Goal: Task Accomplishment & Management: Manage account settings

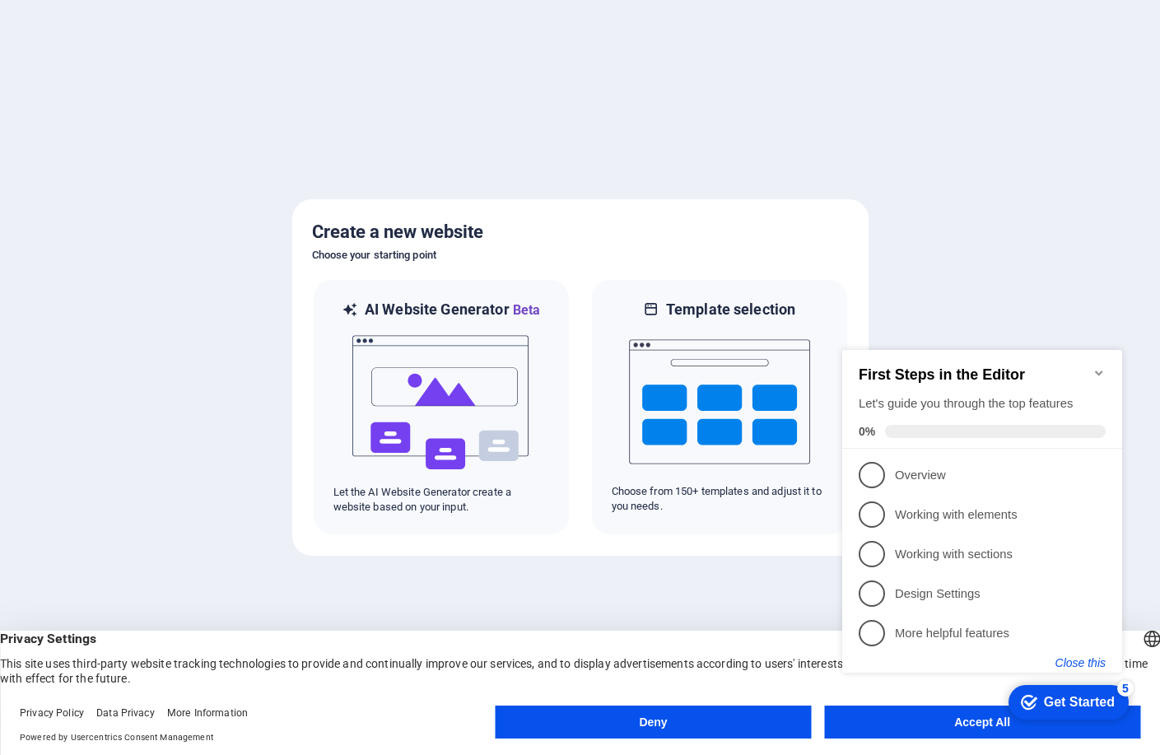
click at [1076, 656] on button "Close this" at bounding box center [1081, 662] width 50 height 13
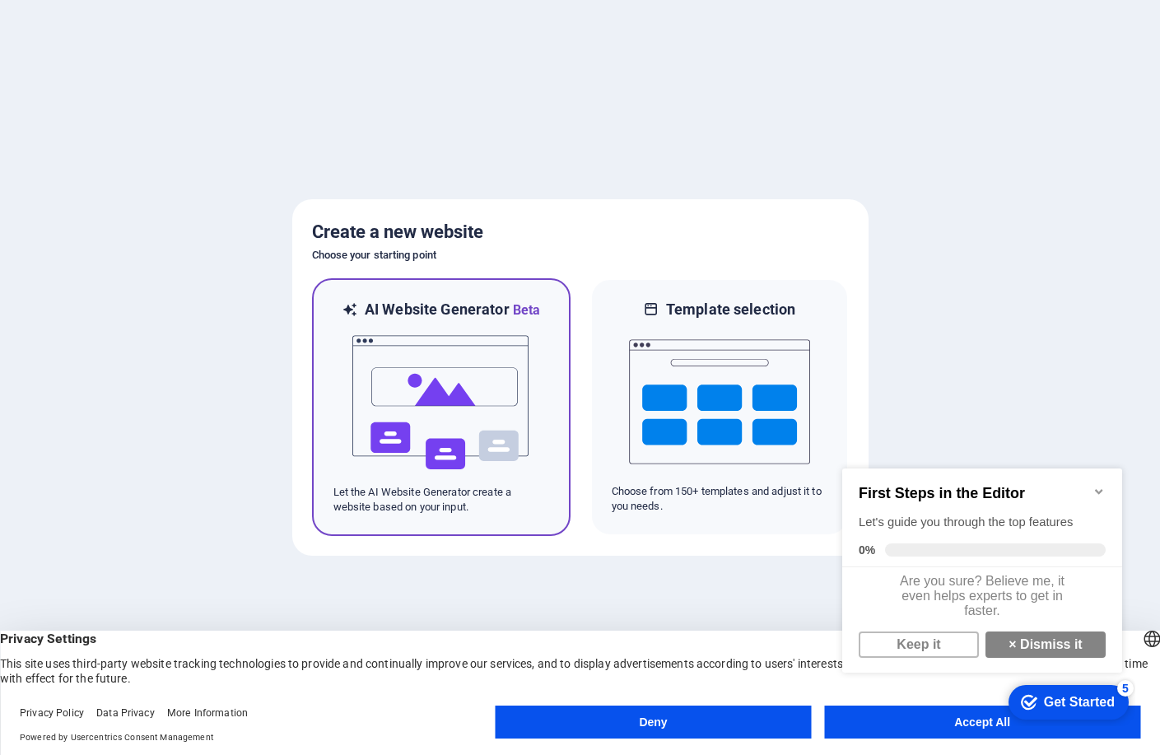
click at [390, 459] on img at bounding box center [441, 402] width 181 height 165
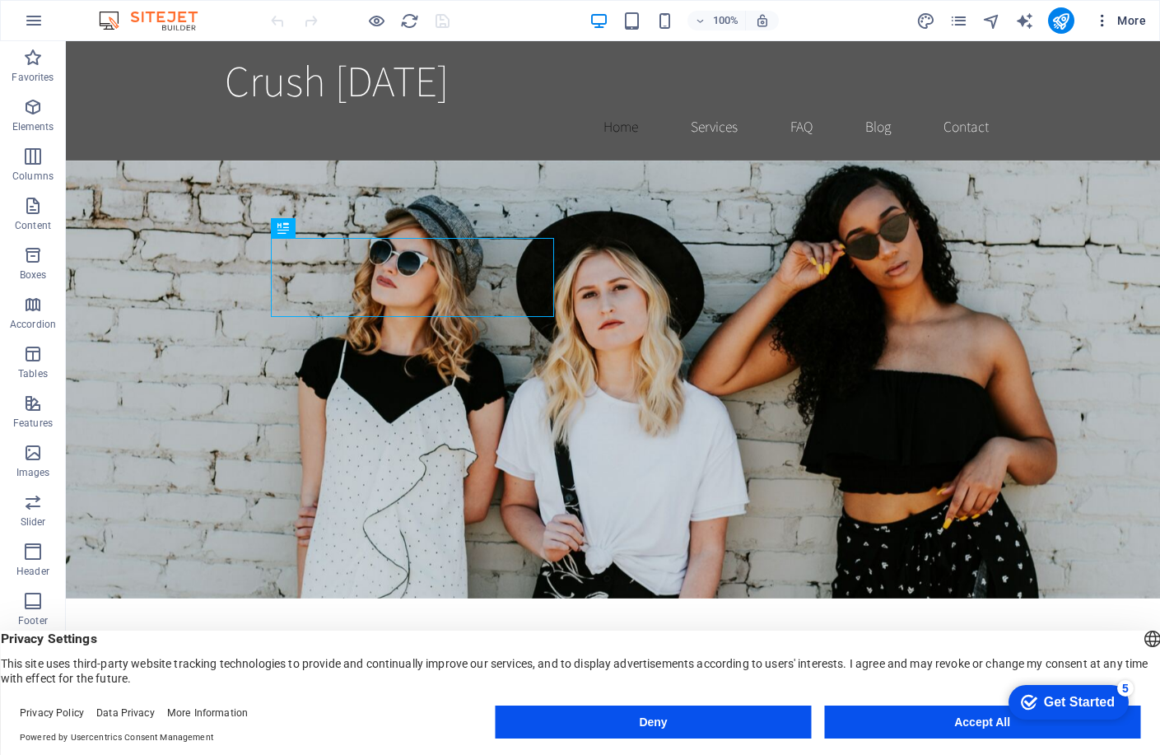
click at [1104, 21] on icon "button" at bounding box center [1102, 20] width 16 height 16
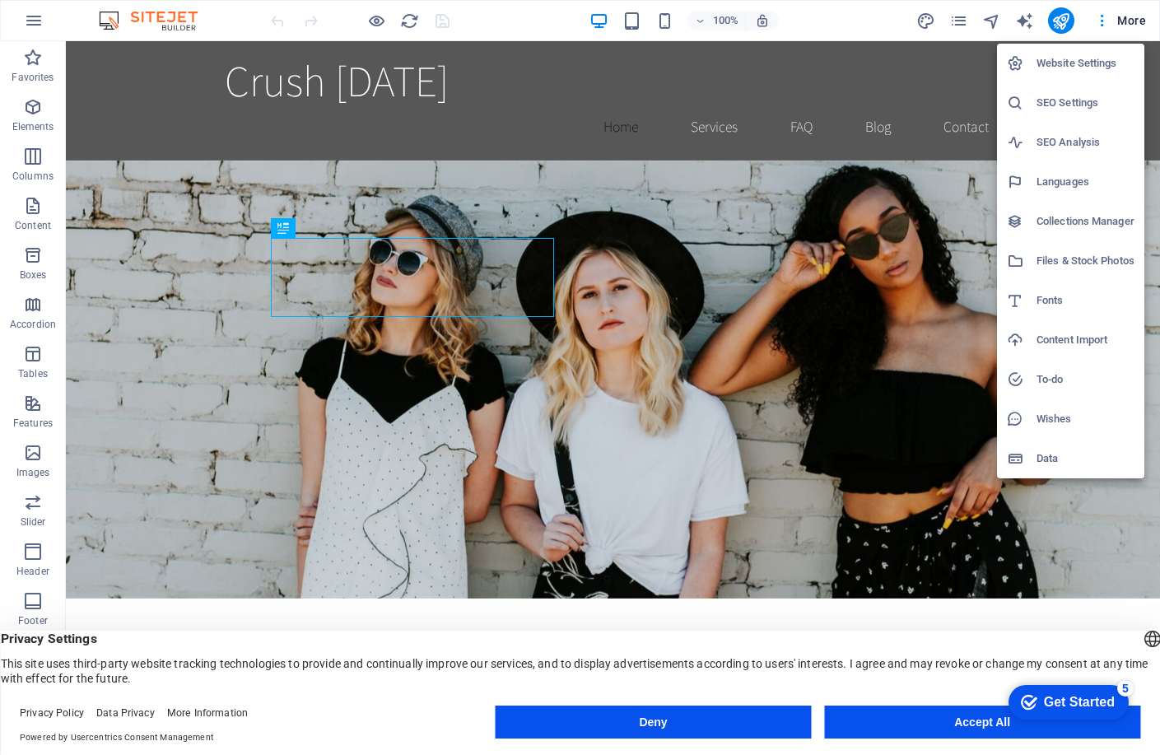
click at [1071, 54] on h6 "Website Settings" at bounding box center [1086, 64] width 98 height 20
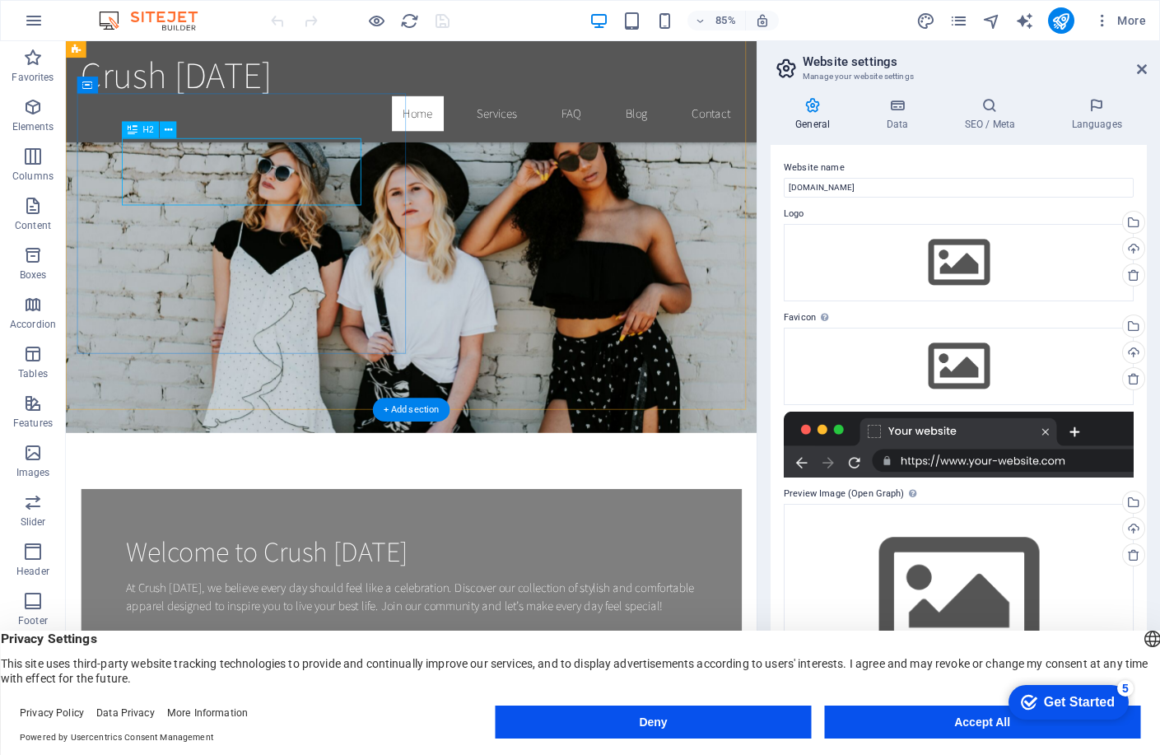
scroll to position [82, 0]
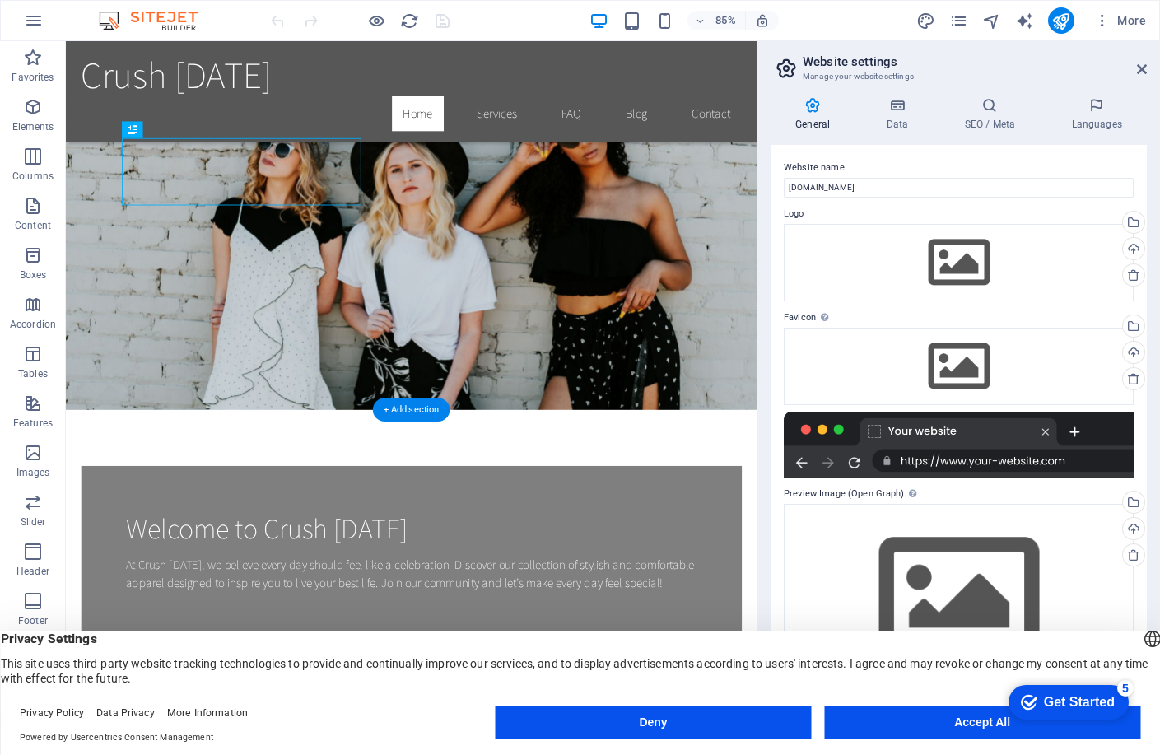
click at [690, 220] on figure at bounding box center [472, 256] width 813 height 438
click at [372, 646] on div "At Crush on Friday, we believe every day should feel like a celebration. Discov…" at bounding box center [473, 668] width 672 height 44
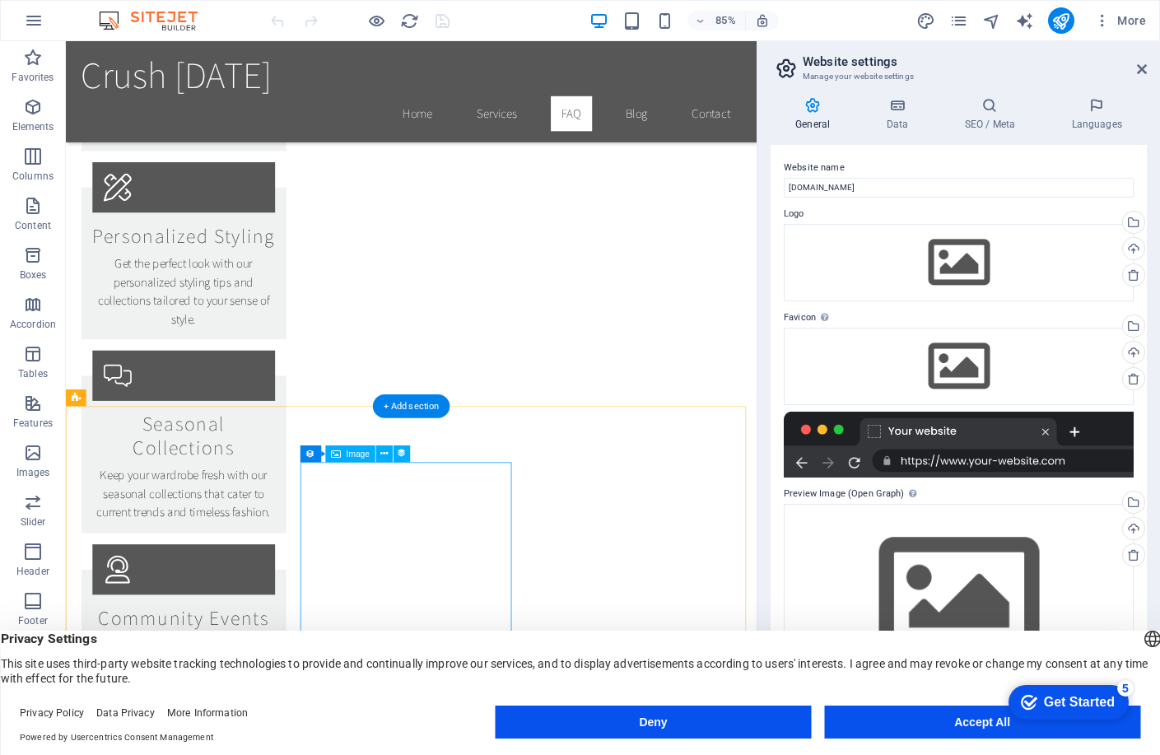
scroll to position [2059, 0]
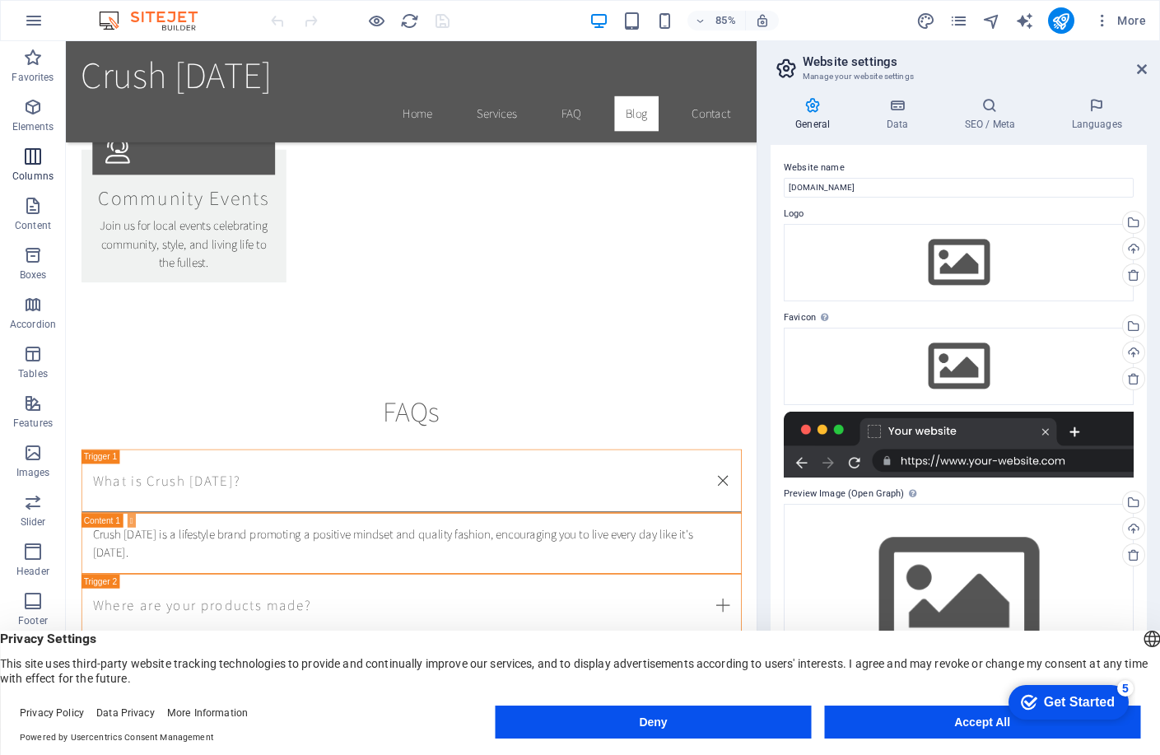
click at [42, 169] on span "Columns" at bounding box center [33, 167] width 66 height 40
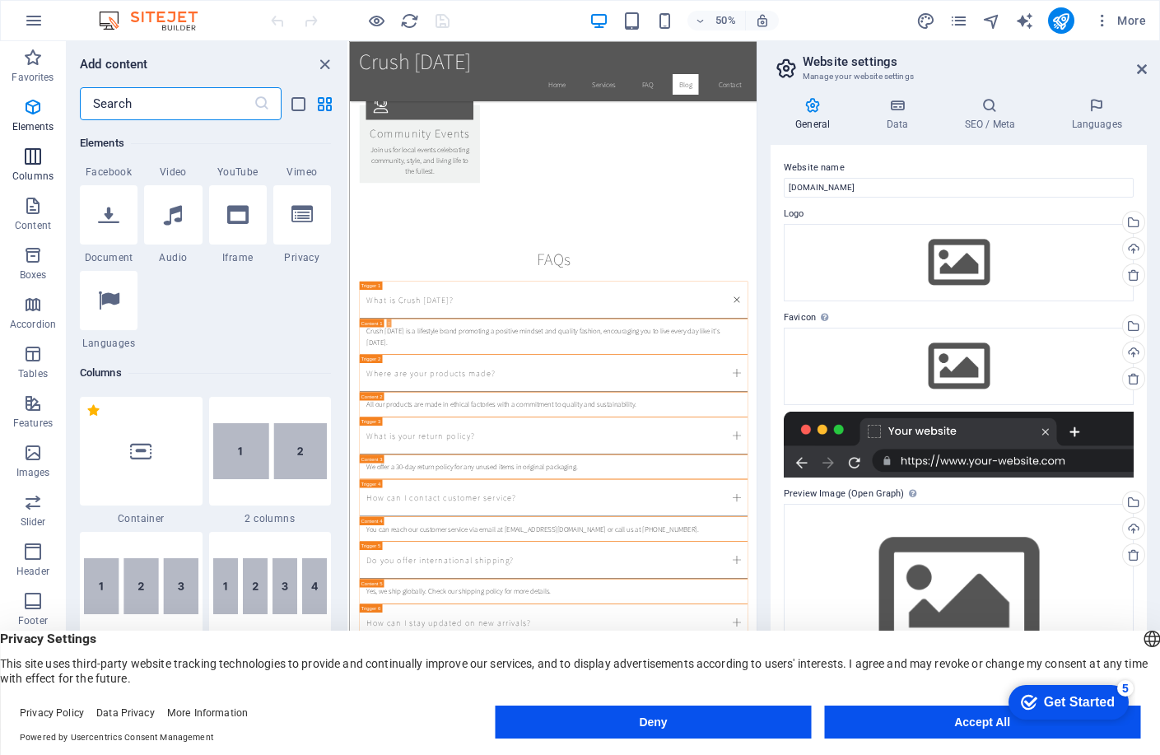
scroll to position [815, 0]
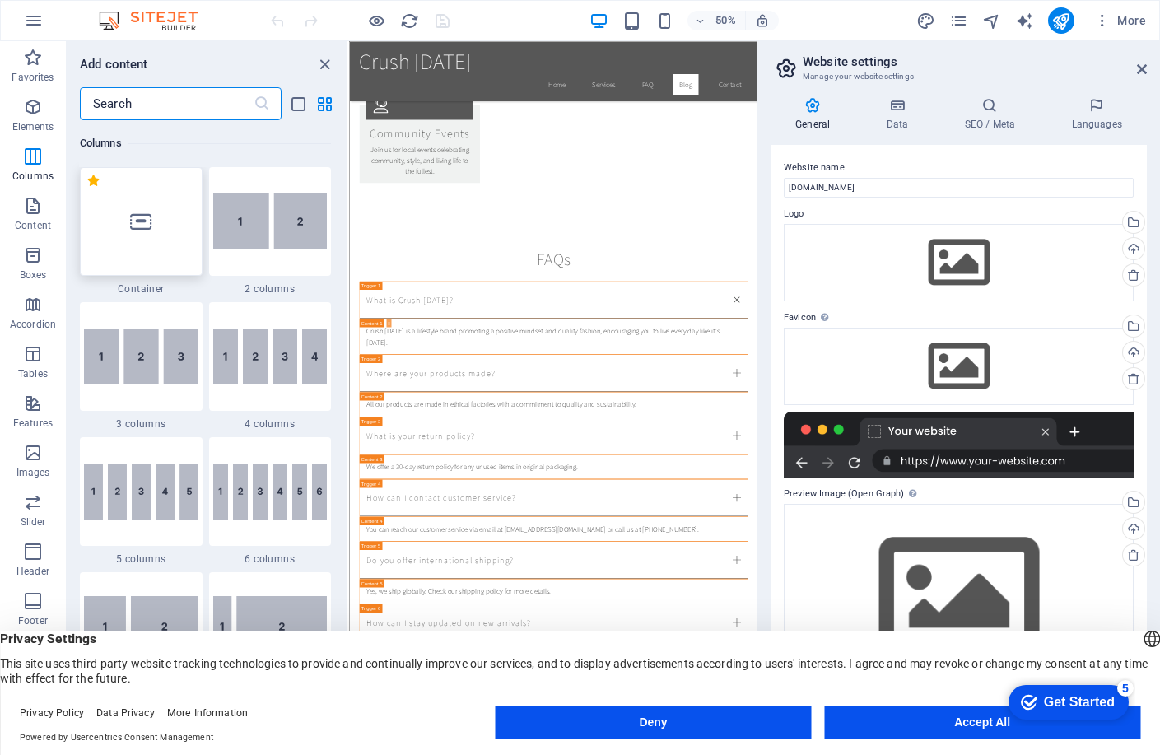
click at [152, 226] on icon at bounding box center [140, 221] width 21 height 21
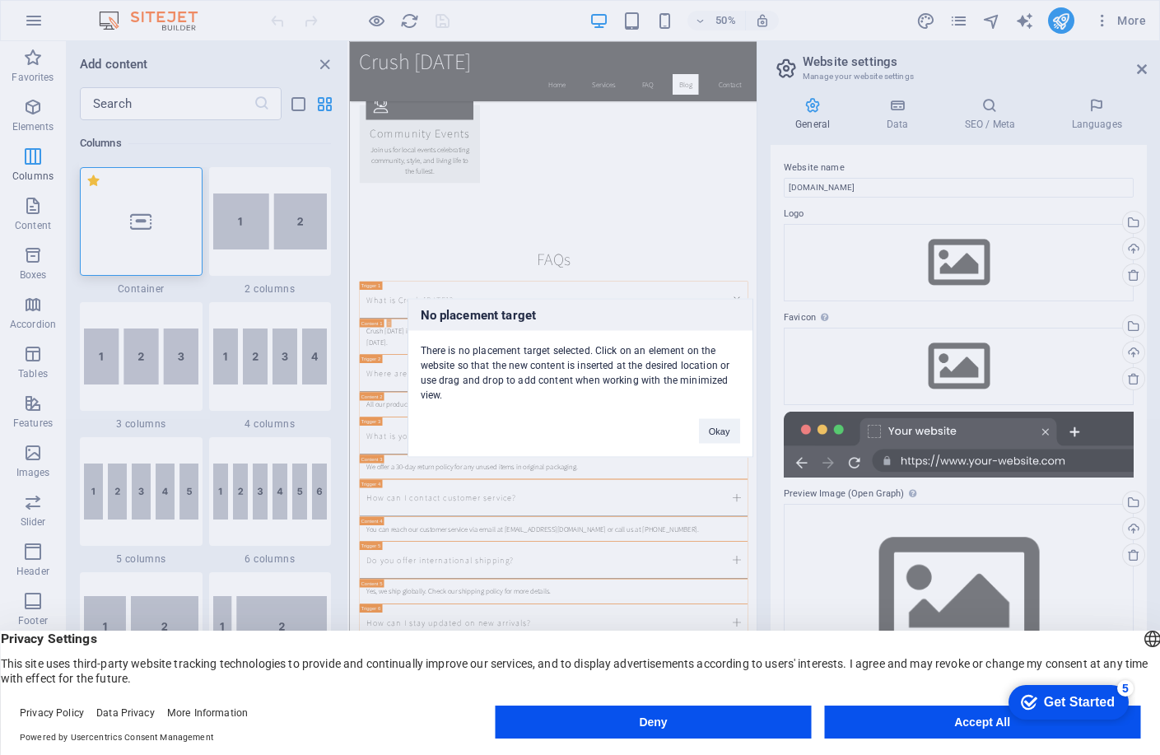
click at [956, 704] on footer "Privacy Policy Data Privacy More Information Powered by Usercentrics Consent Ma…" at bounding box center [580, 725] width 1160 height 59
click at [957, 710] on button "Accept All" at bounding box center [982, 722] width 316 height 33
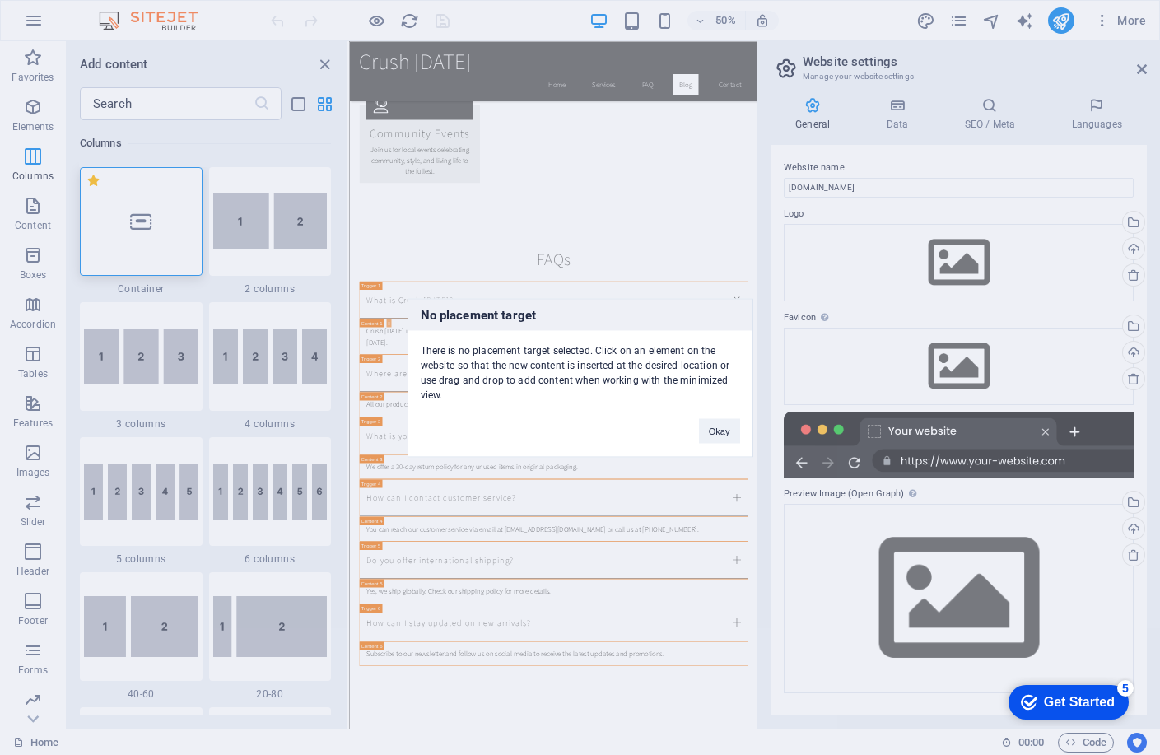
click at [42, 110] on div "No placement target There is no placement target selected. Click on an element …" at bounding box center [580, 377] width 1160 height 755
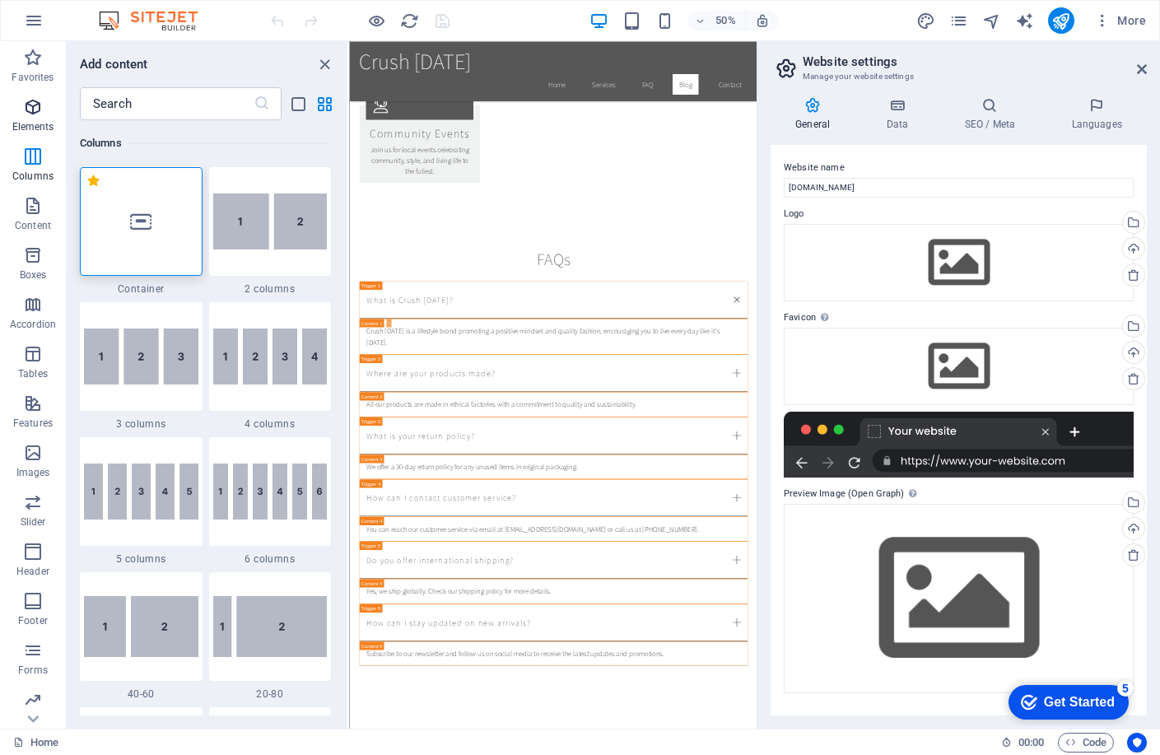
click at [30, 109] on icon "button" at bounding box center [33, 107] width 20 height 20
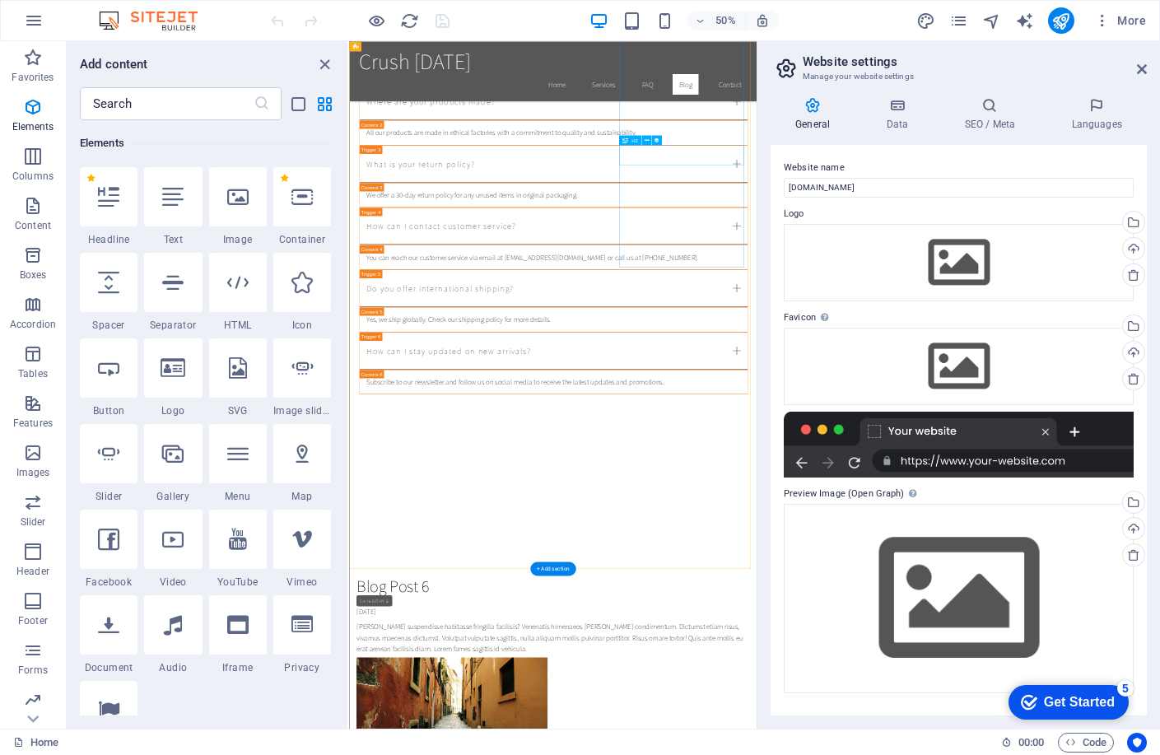
scroll to position [2620, 0]
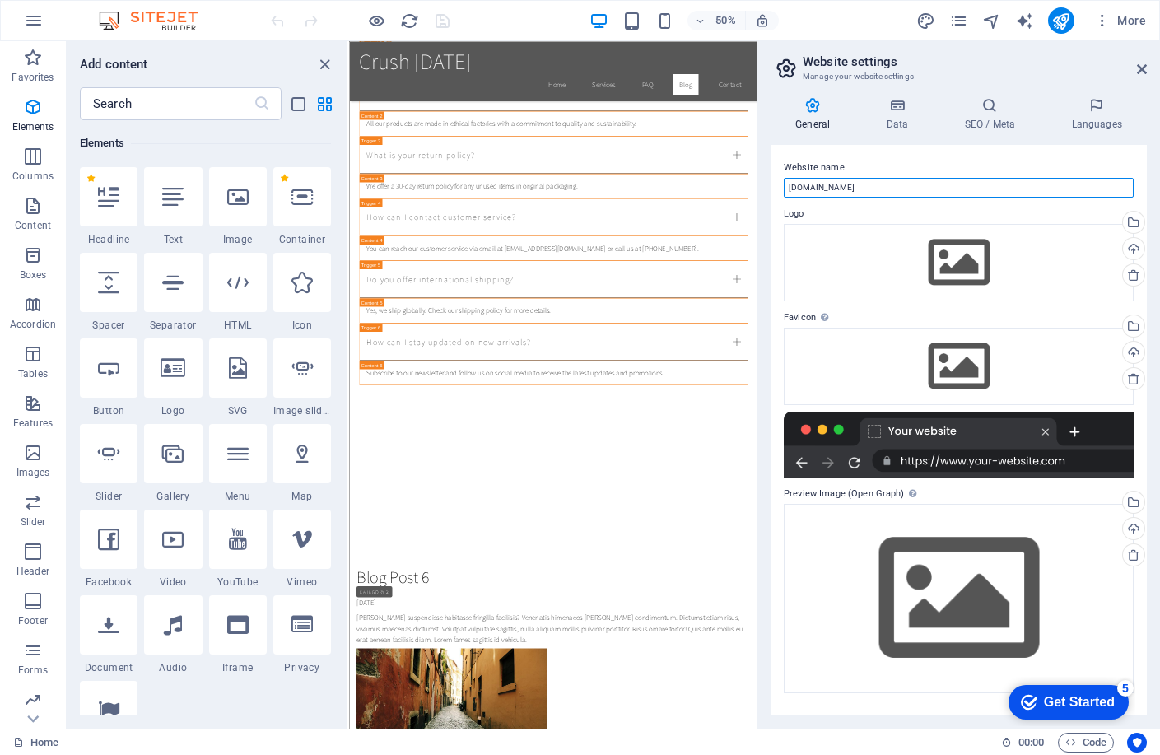
click at [822, 188] on input "crushonfriday.com" at bounding box center [959, 188] width 350 height 20
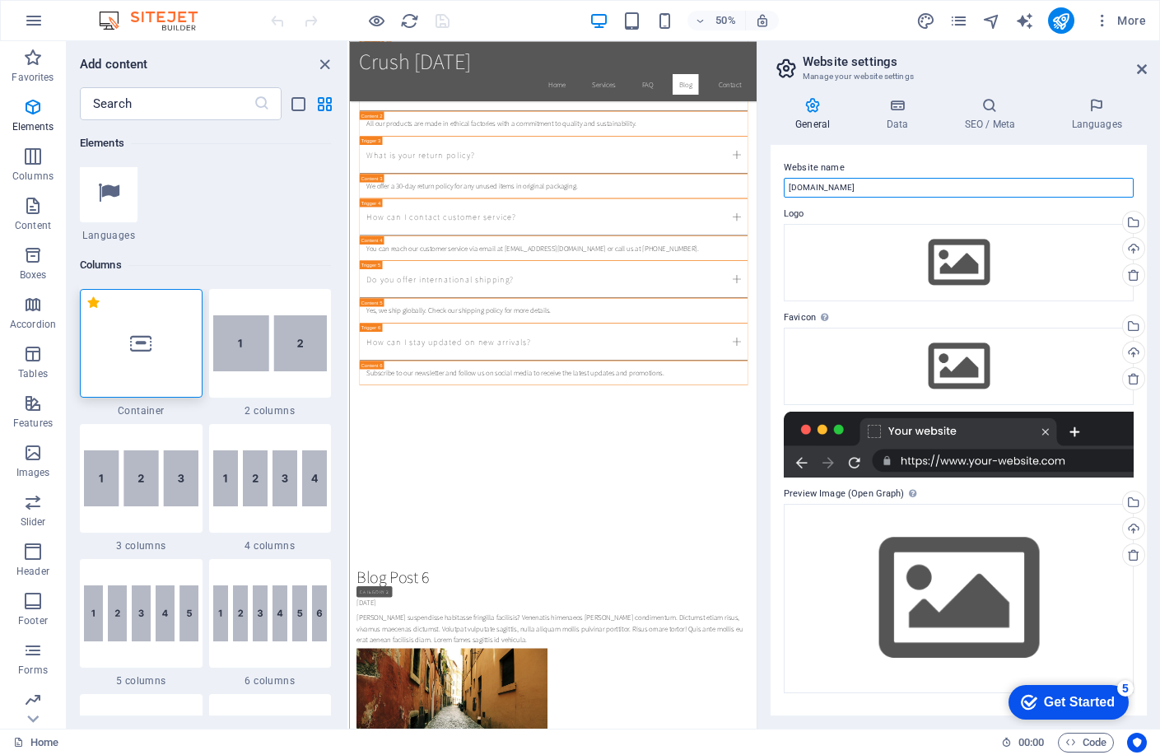
scroll to position [659, 0]
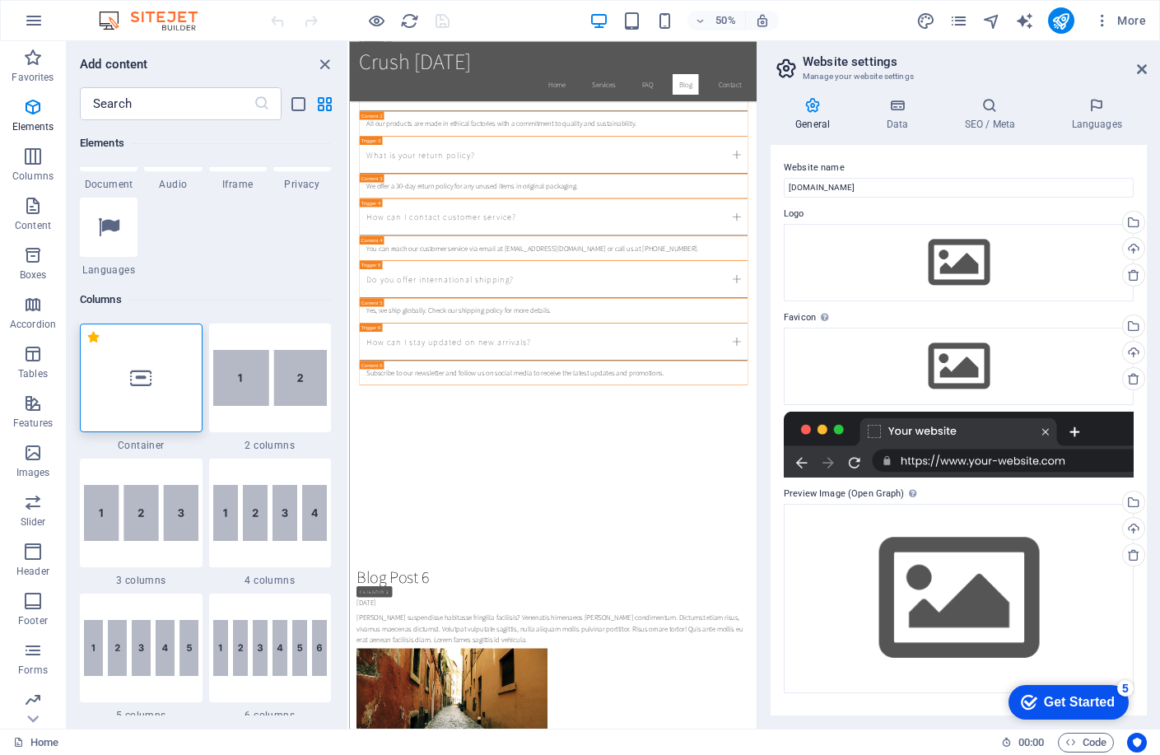
click at [159, 404] on div at bounding box center [141, 378] width 123 height 109
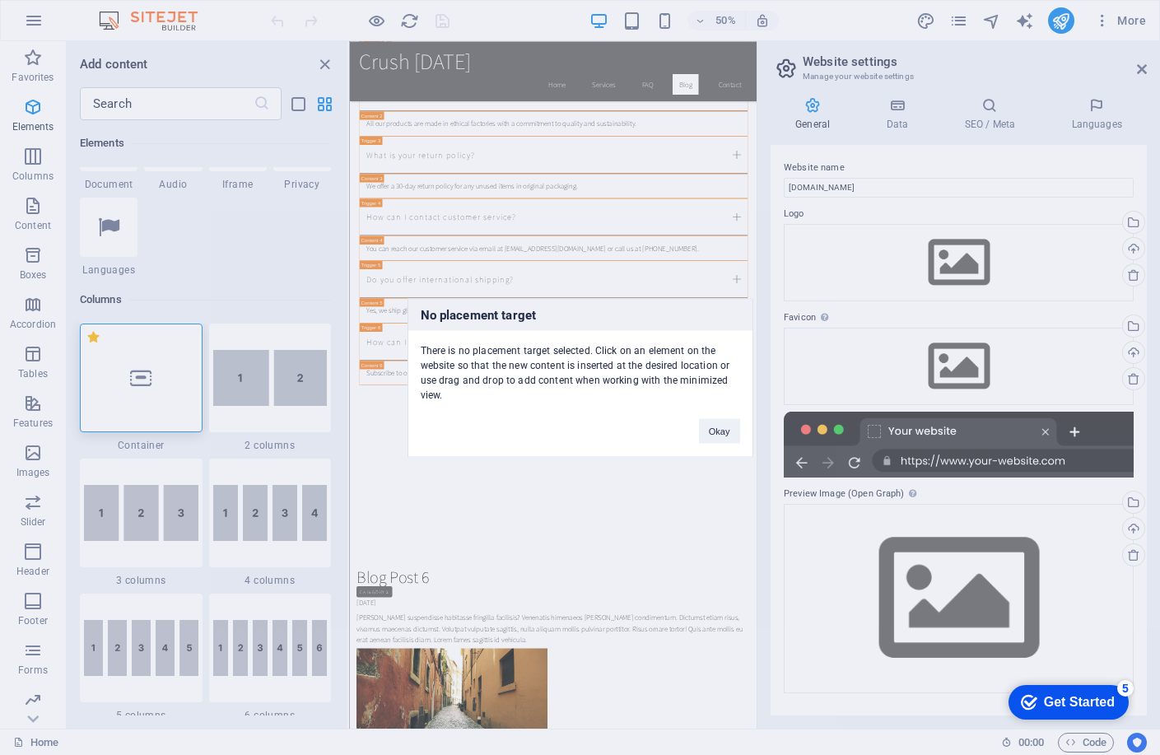
click at [128, 370] on div "No placement target There is no placement target selected. Click on an element …" at bounding box center [580, 377] width 1160 height 755
click at [128, 370] on div at bounding box center [141, 378] width 123 height 109
click at [735, 427] on button "Okay" at bounding box center [719, 430] width 41 height 25
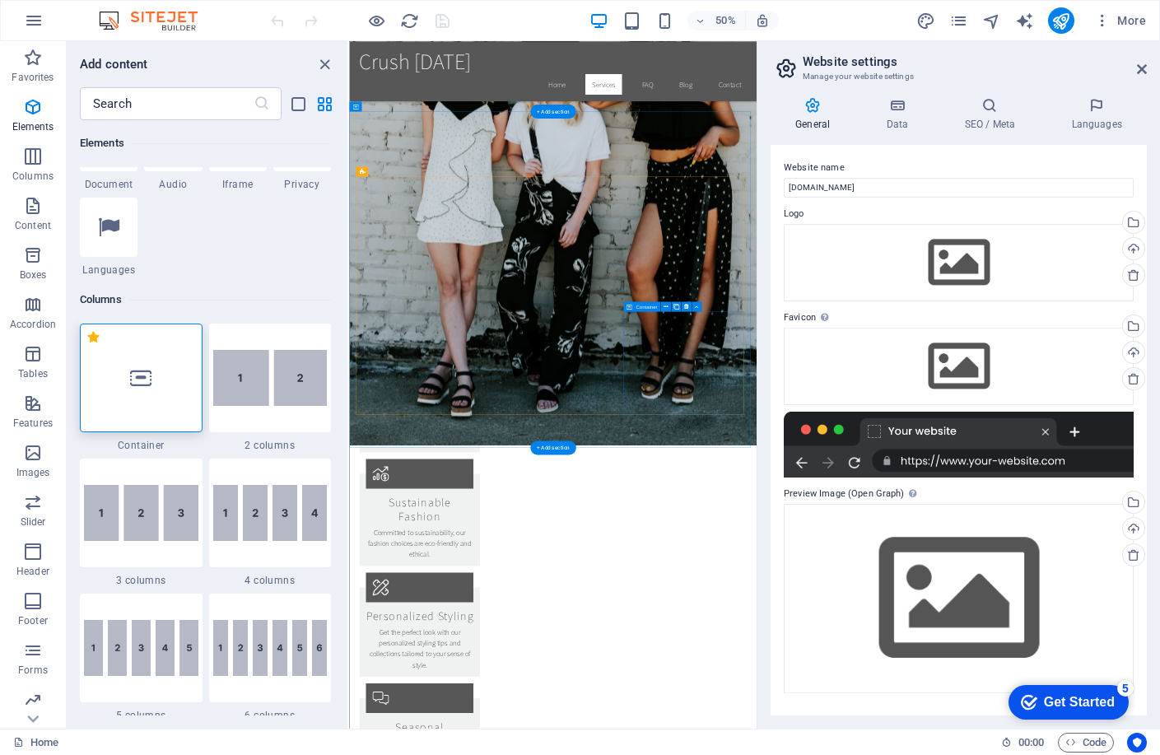
scroll to position [0, 0]
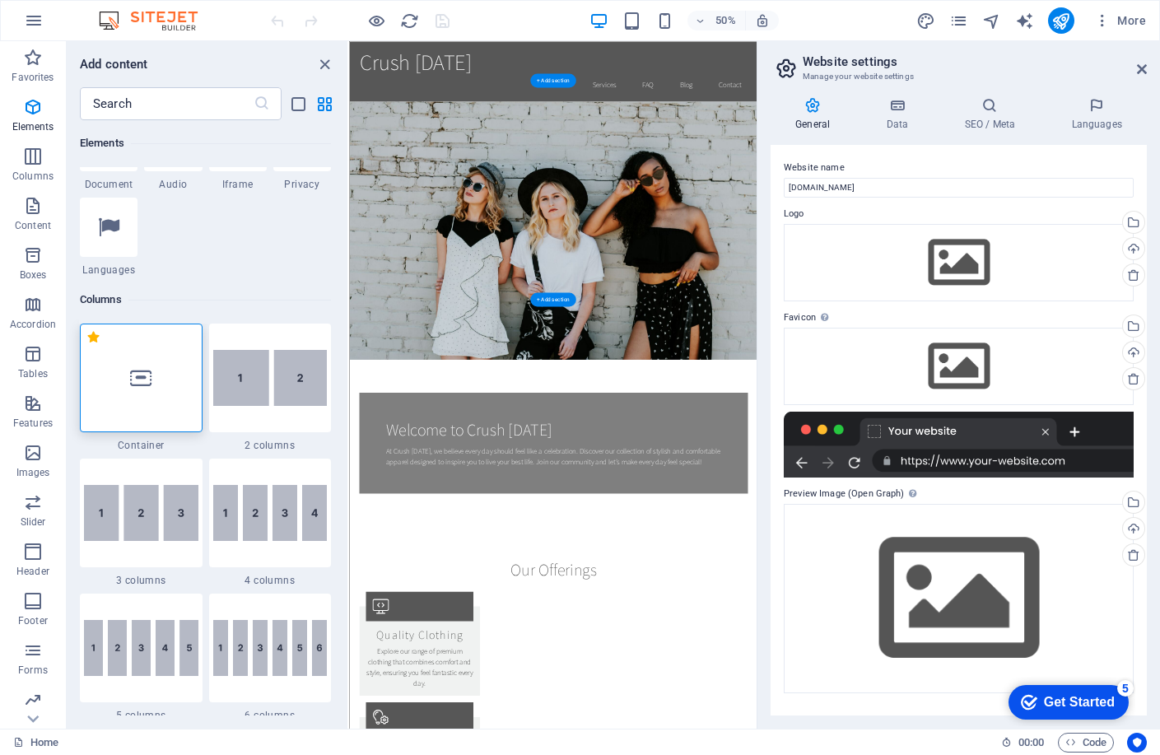
click at [888, 483] on figure at bounding box center [756, 419] width 815 height 516
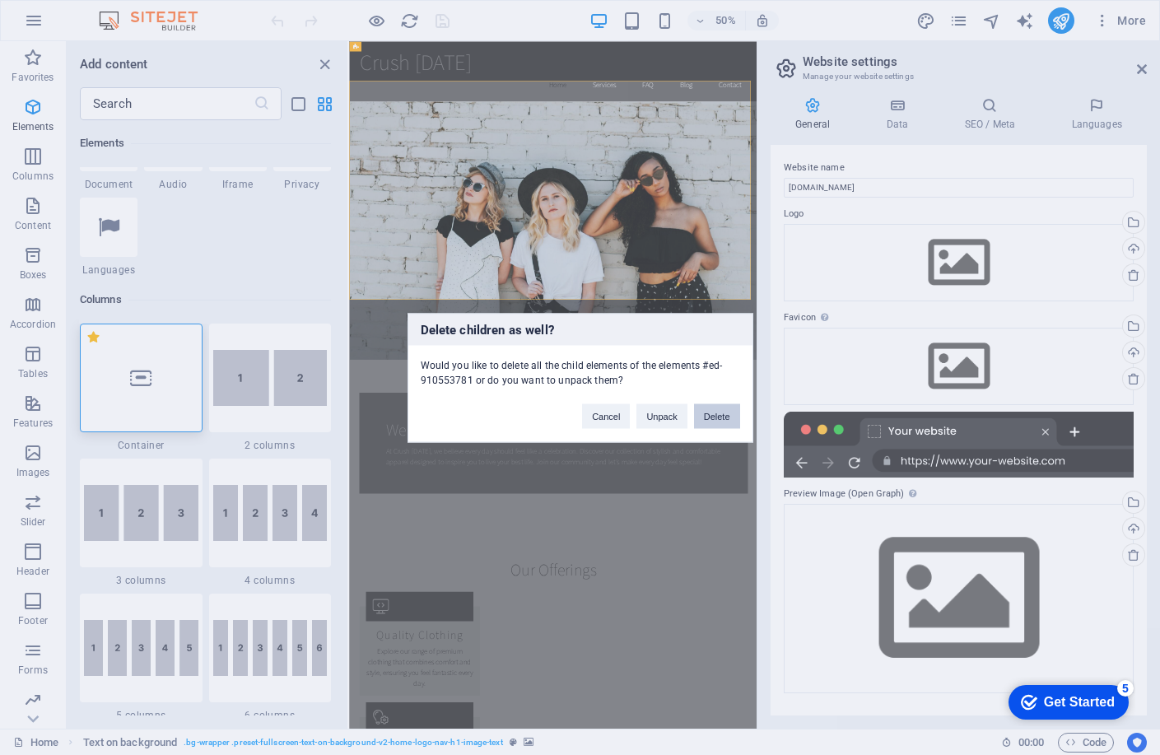
click at [720, 420] on button "Delete" at bounding box center [717, 416] width 46 height 25
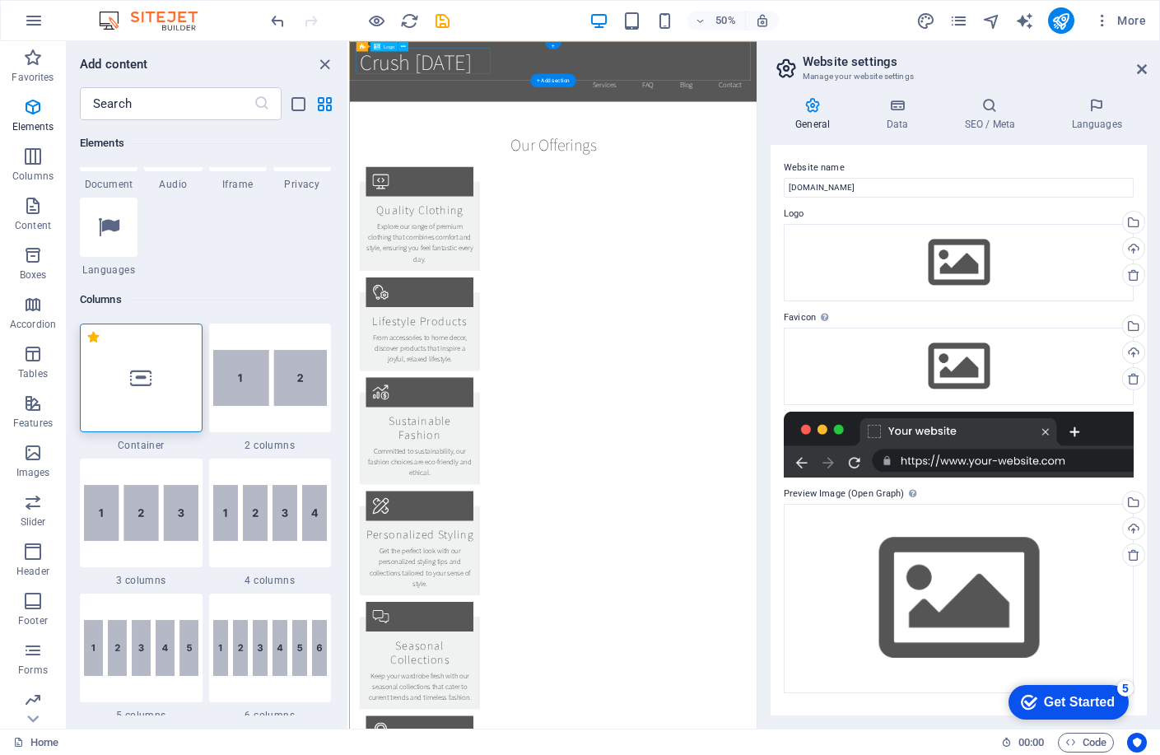
click at [550, 68] on div "Crush [DATE]" at bounding box center [756, 80] width 777 height 52
click at [26, 24] on icon "button" at bounding box center [34, 21] width 20 height 20
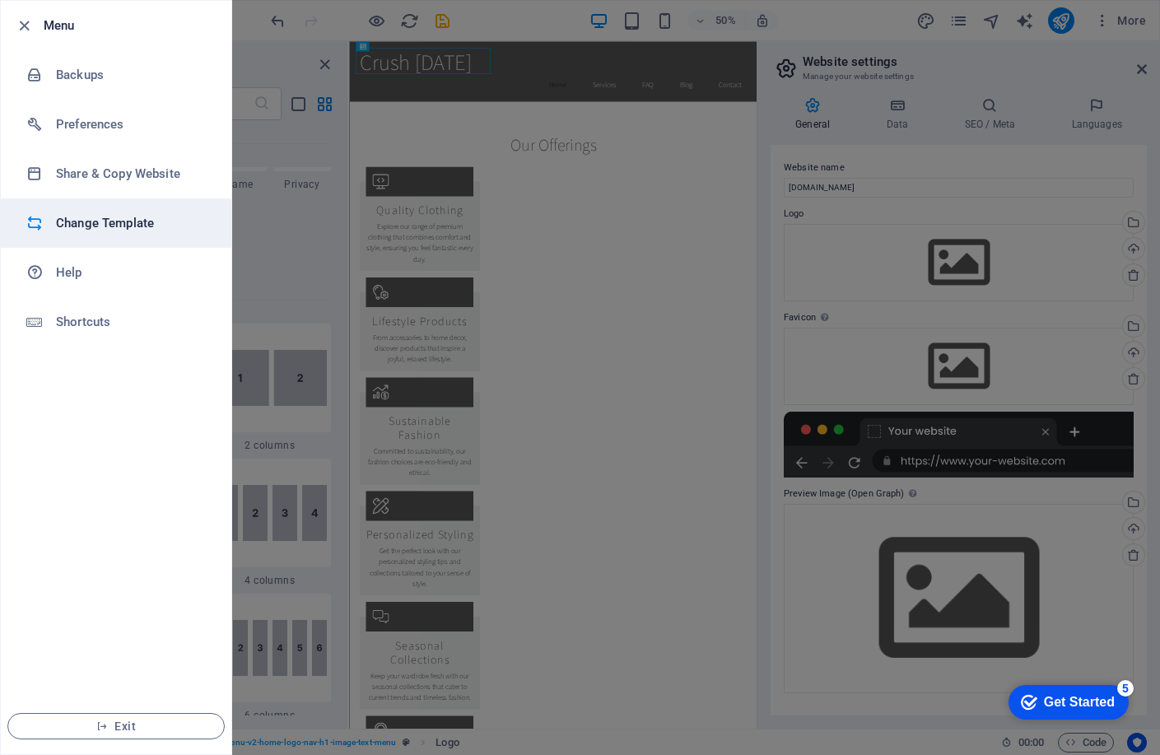
click at [131, 222] on h6 "Change Template" at bounding box center [132, 223] width 152 height 20
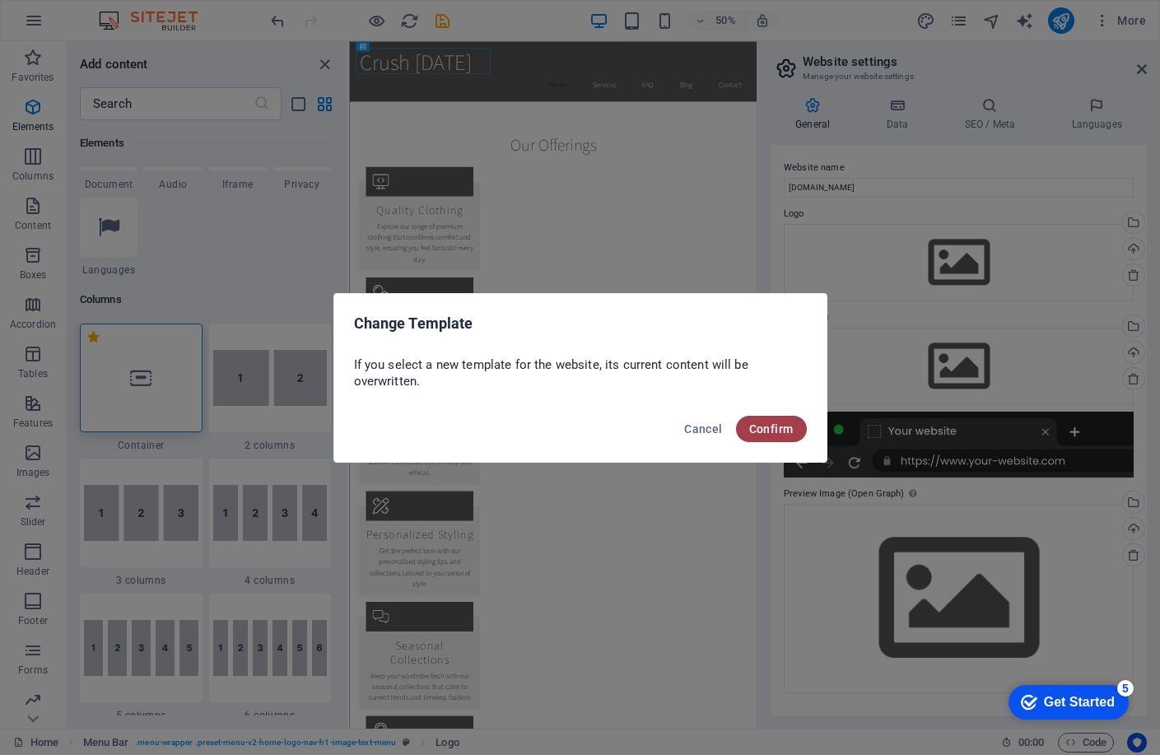
click at [789, 430] on span "Confirm" at bounding box center [771, 428] width 44 height 13
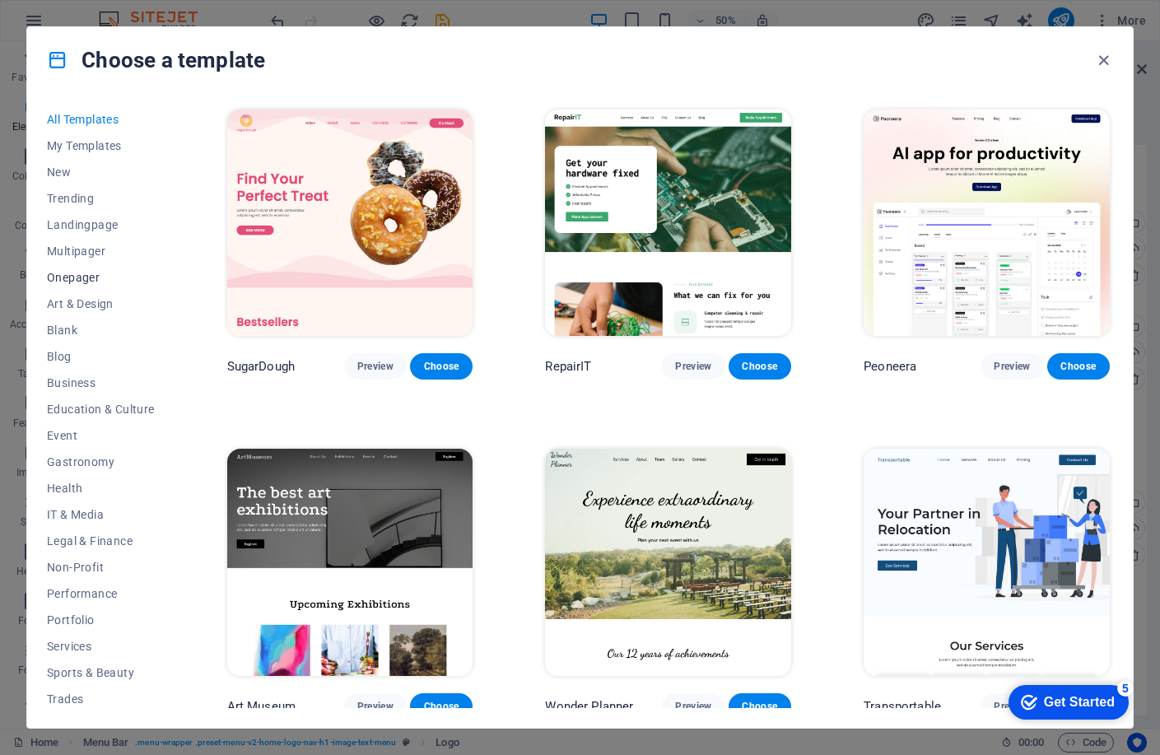
click at [88, 279] on span "Onepager" at bounding box center [101, 277] width 108 height 13
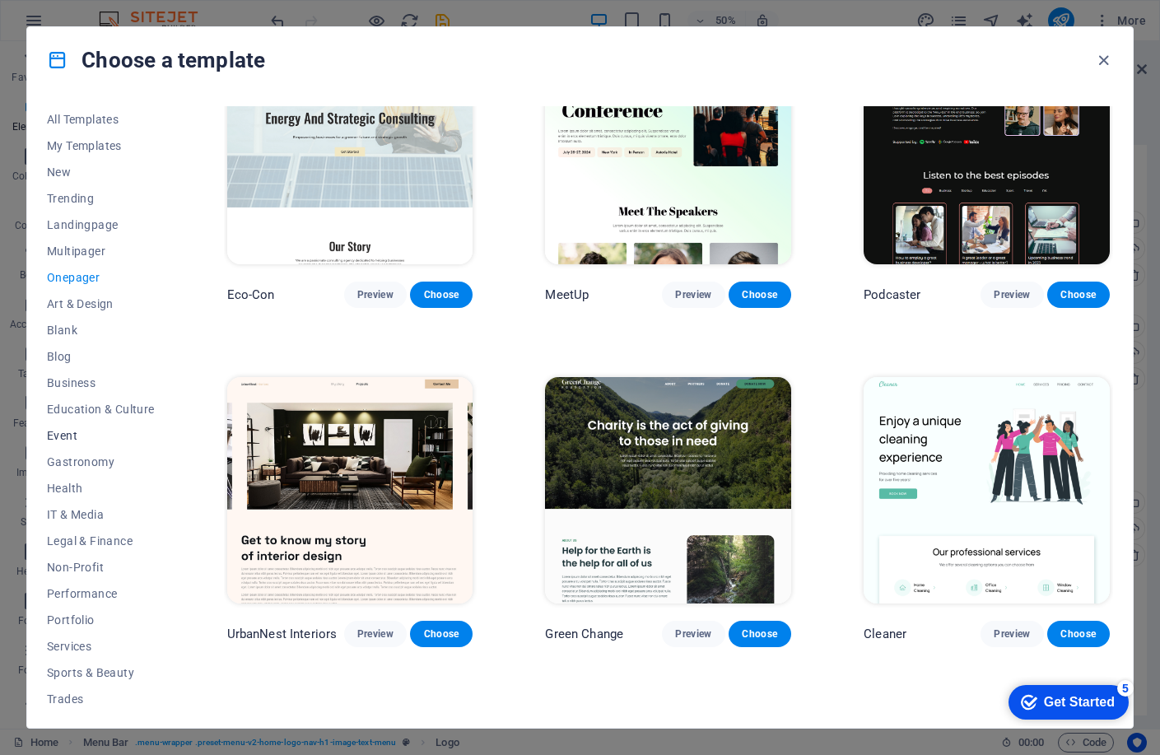
click at [105, 436] on span "Event" at bounding box center [101, 435] width 108 height 13
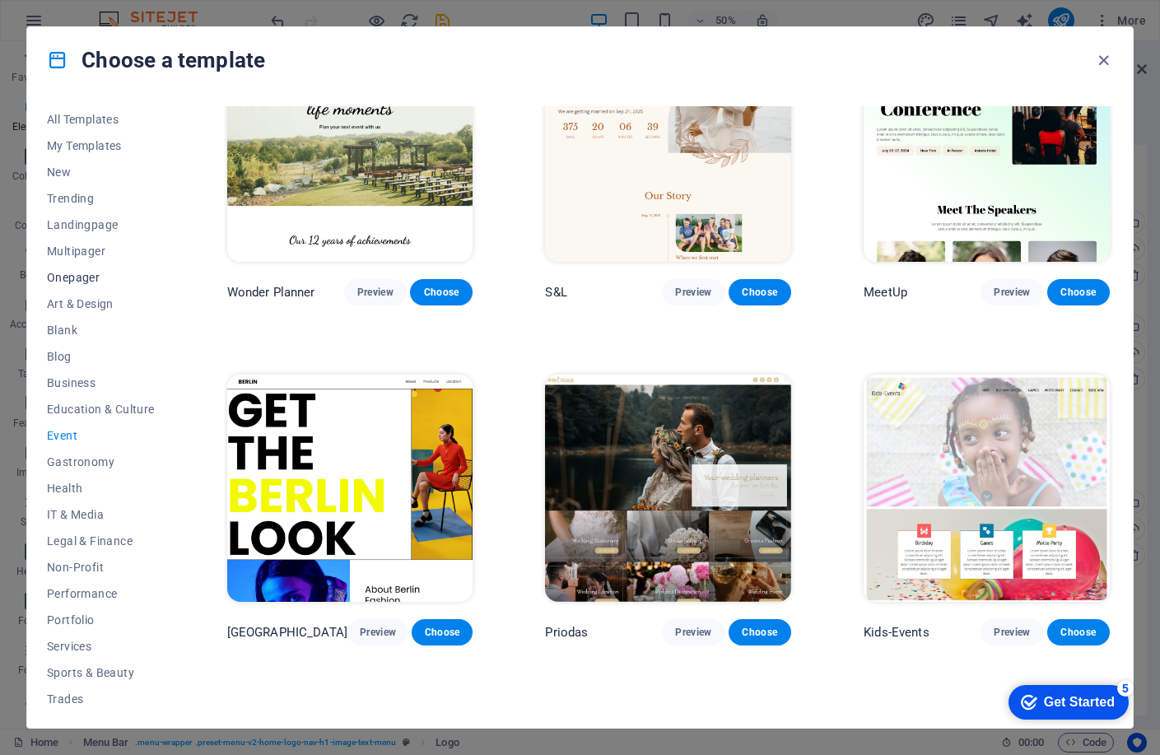
click at [78, 283] on span "Onepager" at bounding box center [101, 277] width 108 height 13
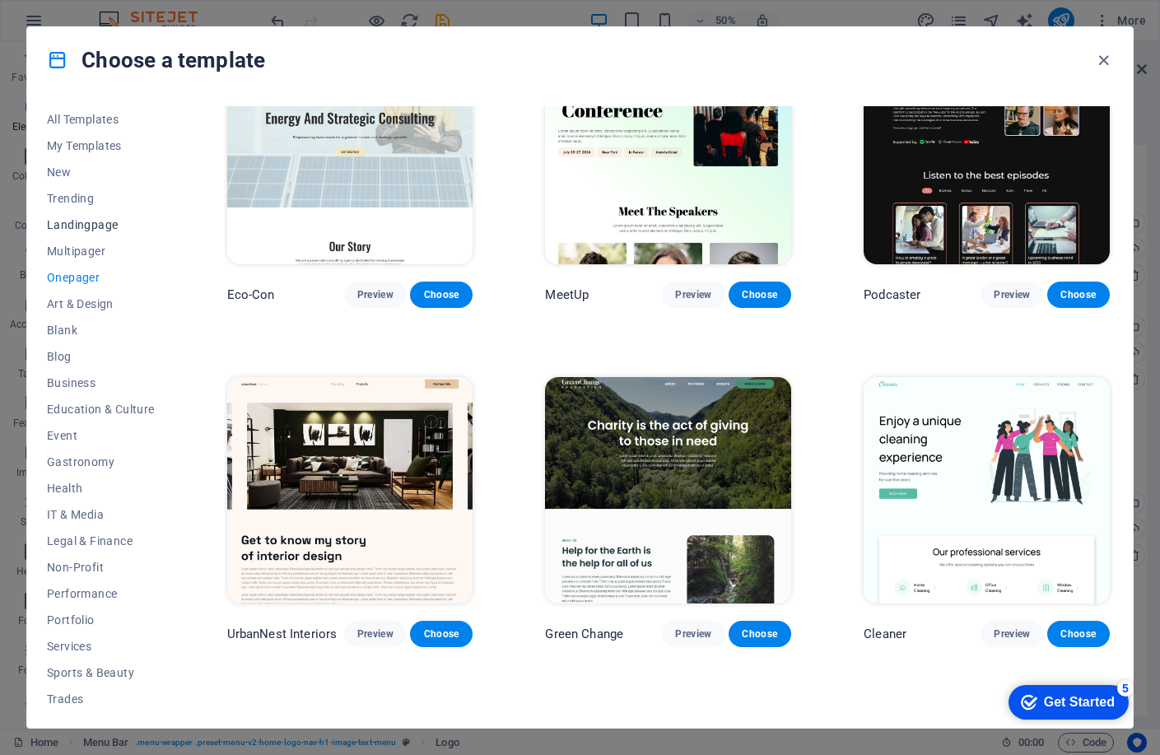
click at [88, 224] on span "Landingpage" at bounding box center [101, 224] width 108 height 13
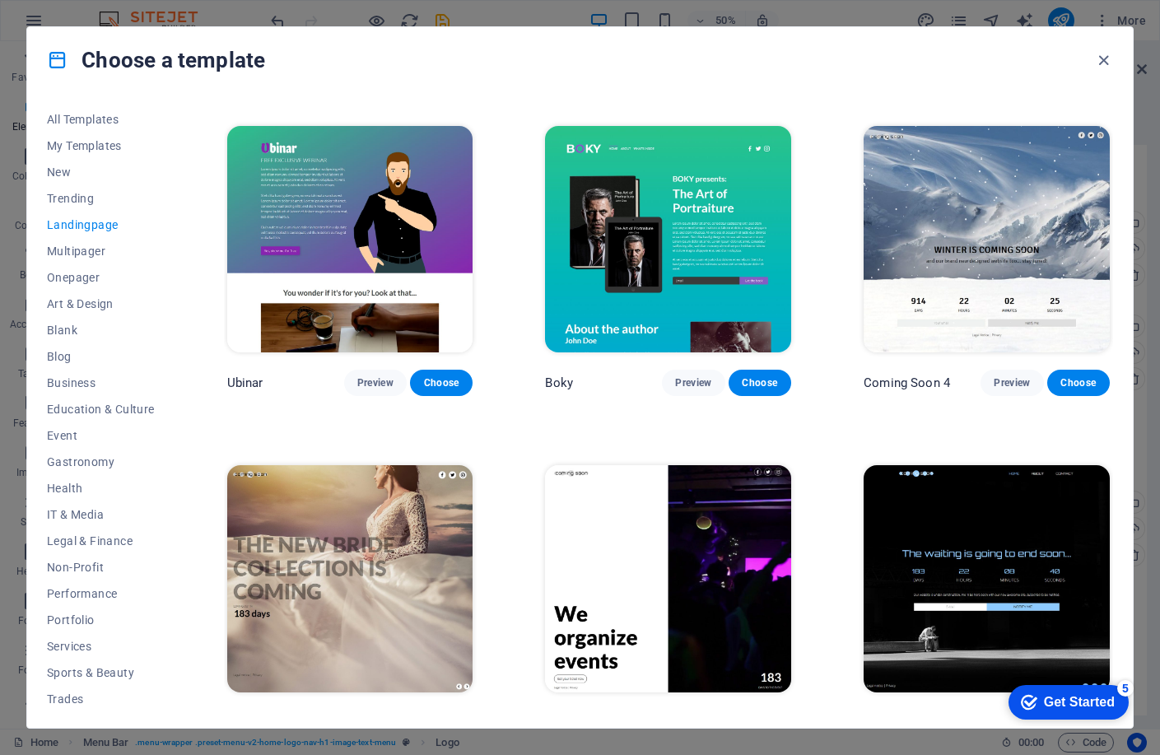
scroll to position [2371, 0]
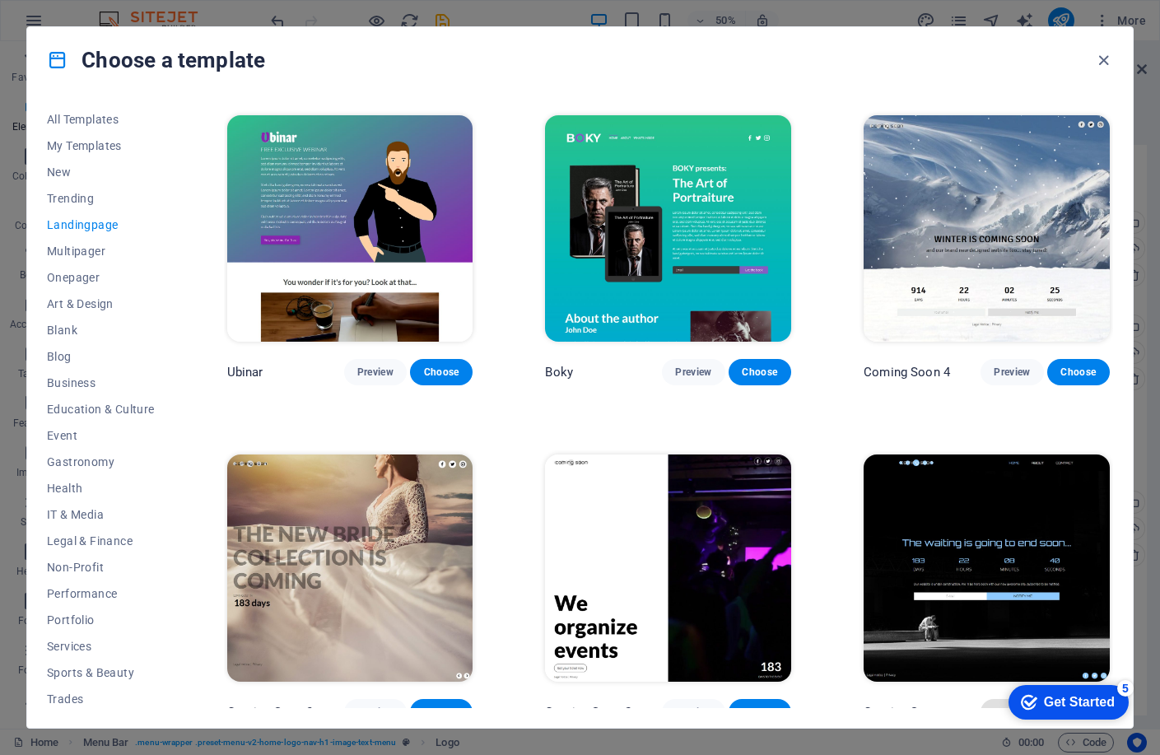
click at [994, 706] on span "Preview" at bounding box center [1012, 712] width 36 height 13
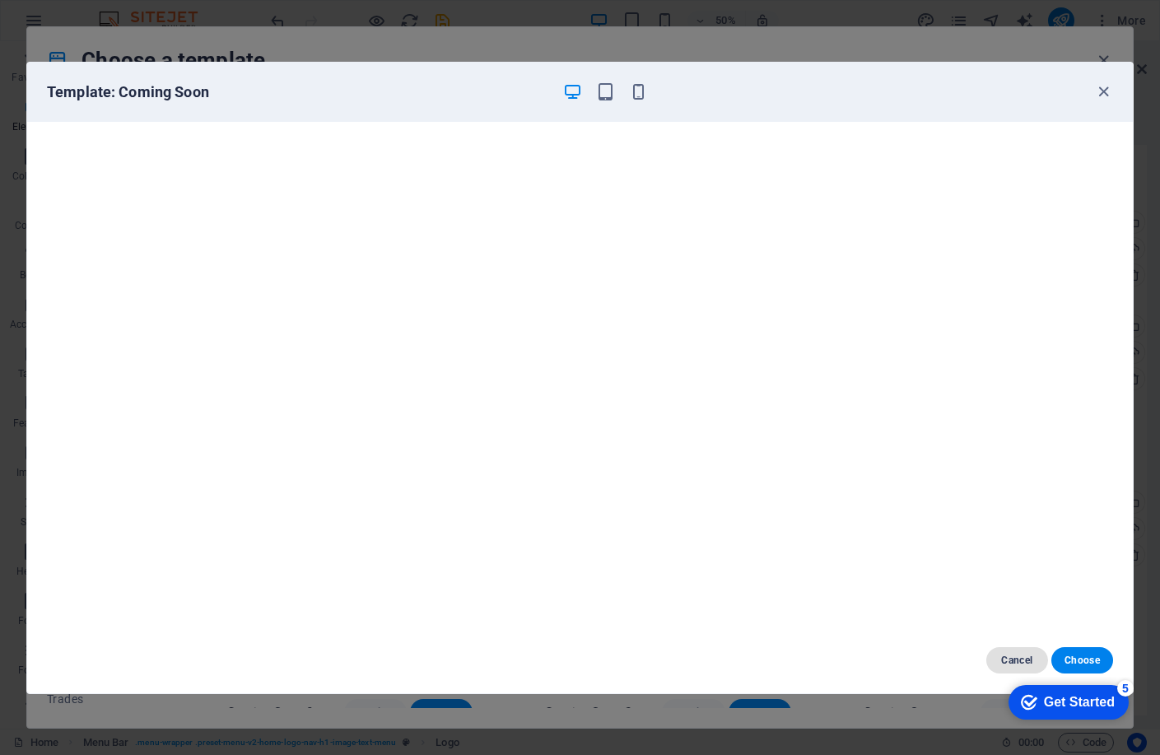
click at [1012, 660] on span "Cancel" at bounding box center [1017, 660] width 35 height 13
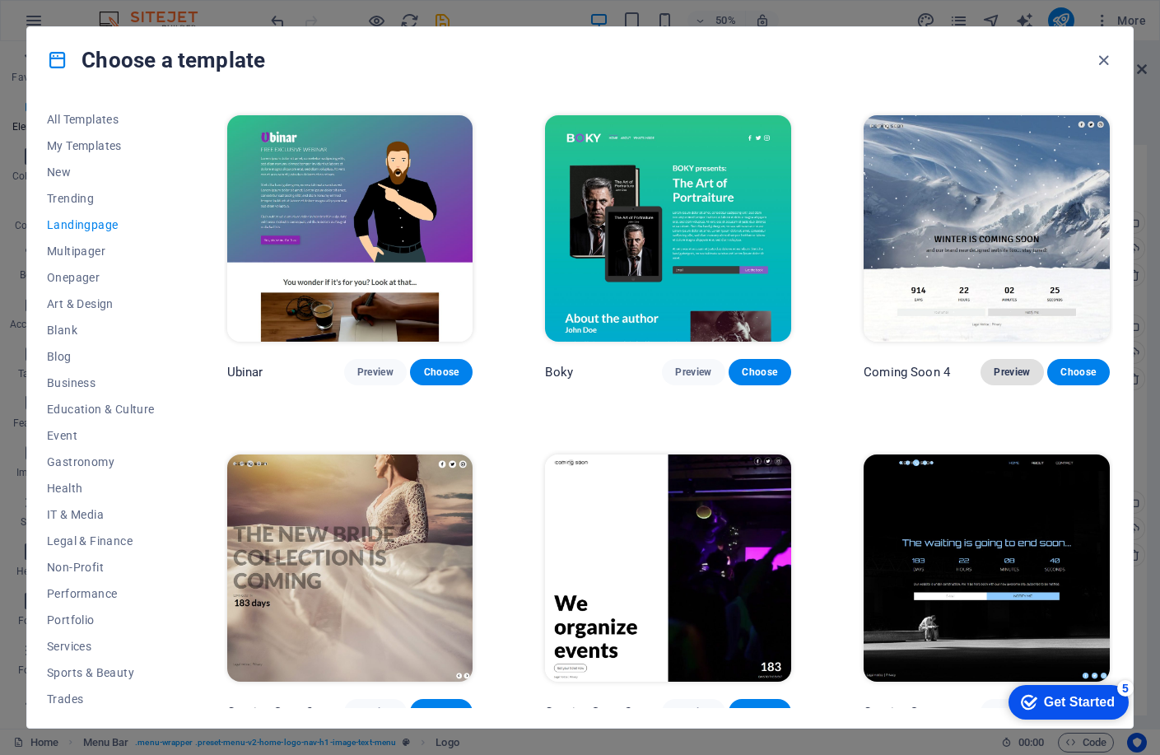
click at [1002, 366] on span "Preview" at bounding box center [1012, 372] width 36 height 13
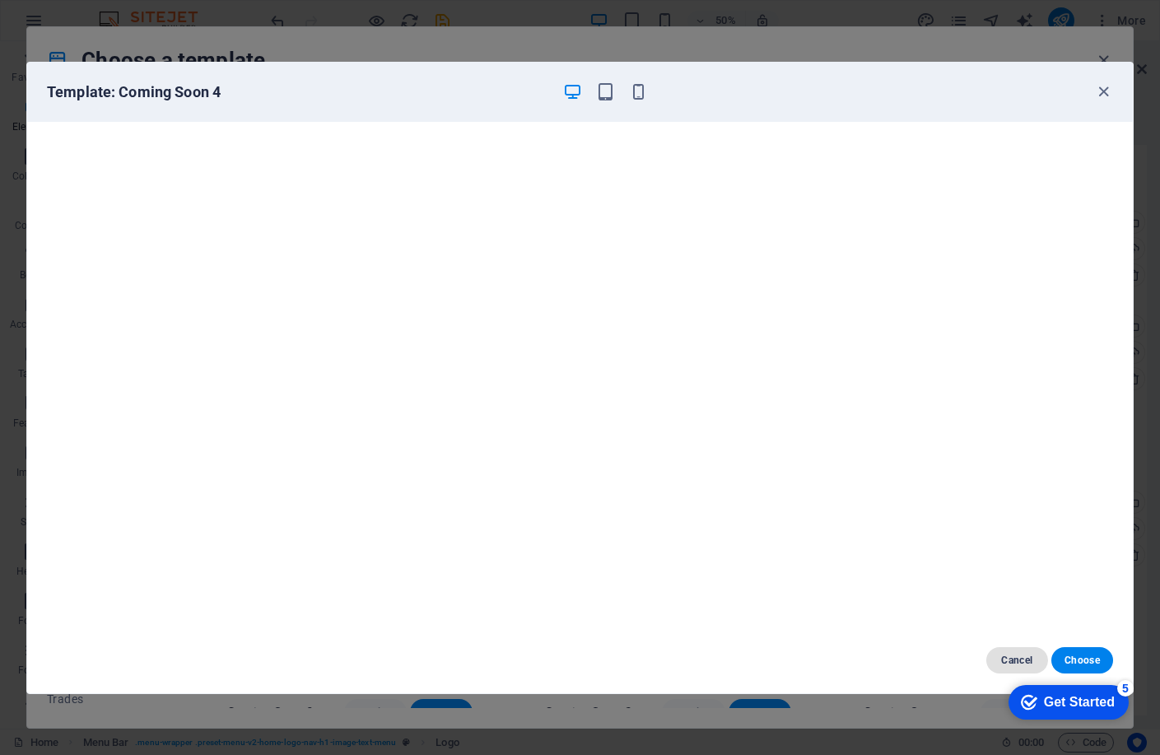
click at [1024, 655] on span "Cancel" at bounding box center [1017, 660] width 35 height 13
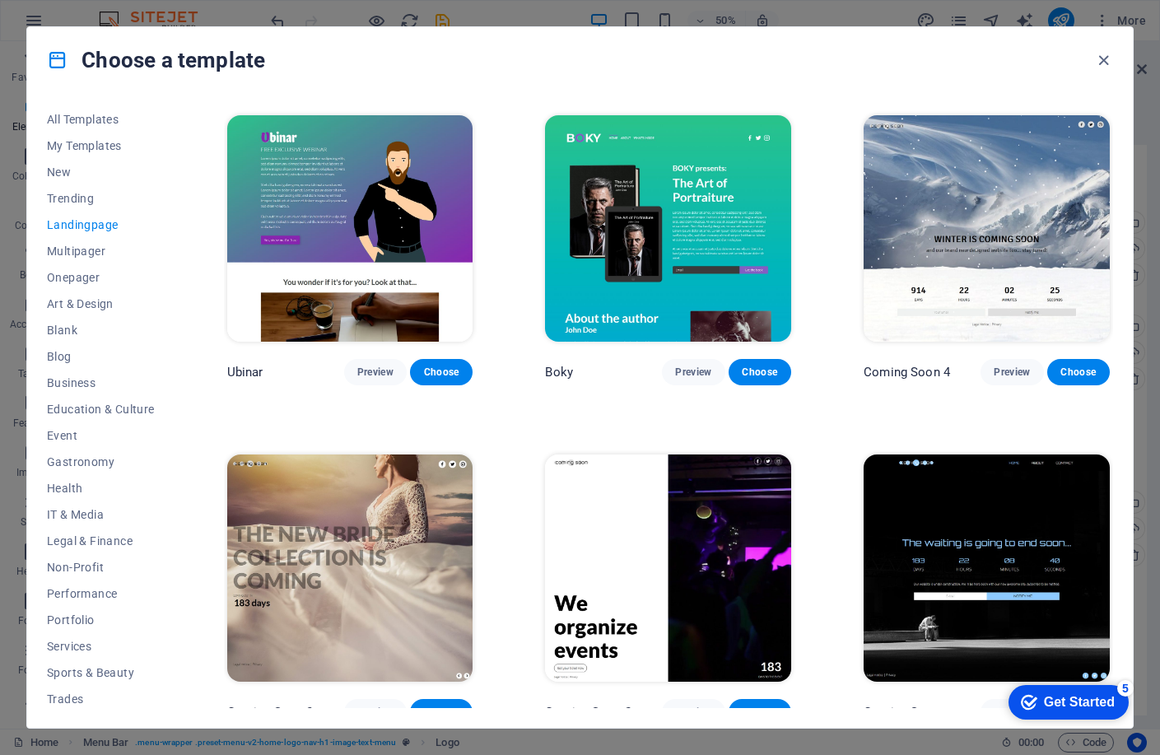
click at [292, 590] on img at bounding box center [350, 568] width 246 height 226
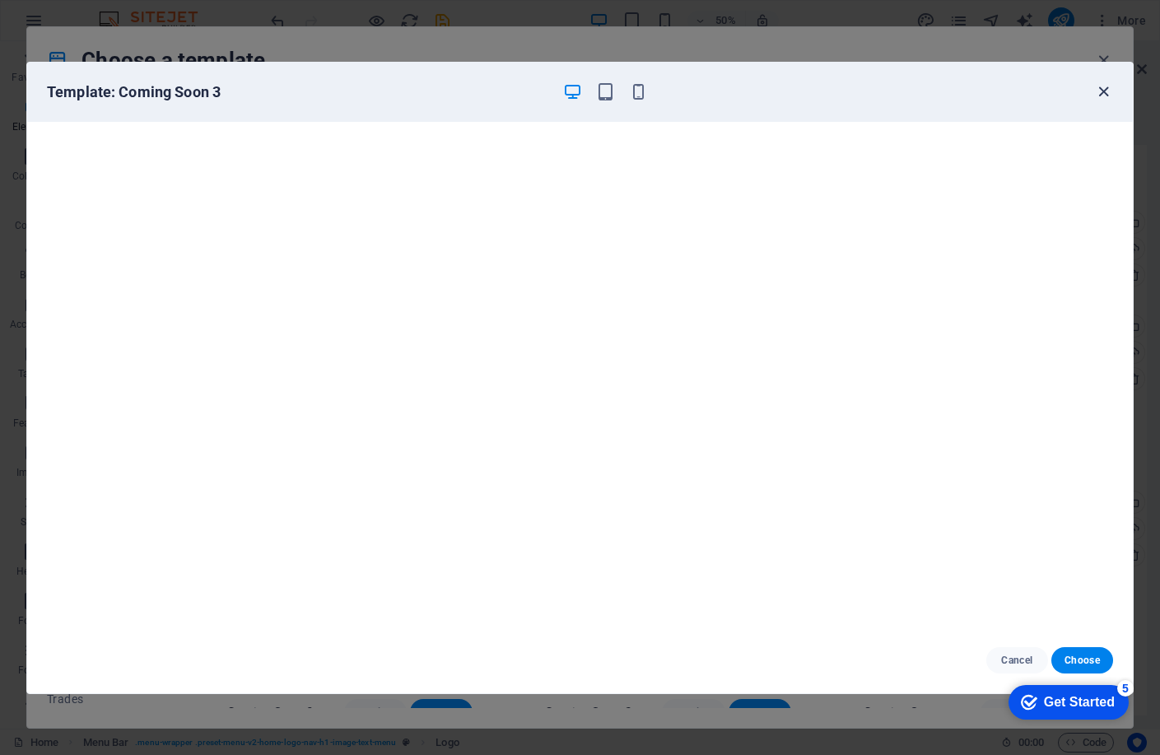
click at [1103, 91] on icon "button" at bounding box center [1103, 91] width 19 height 19
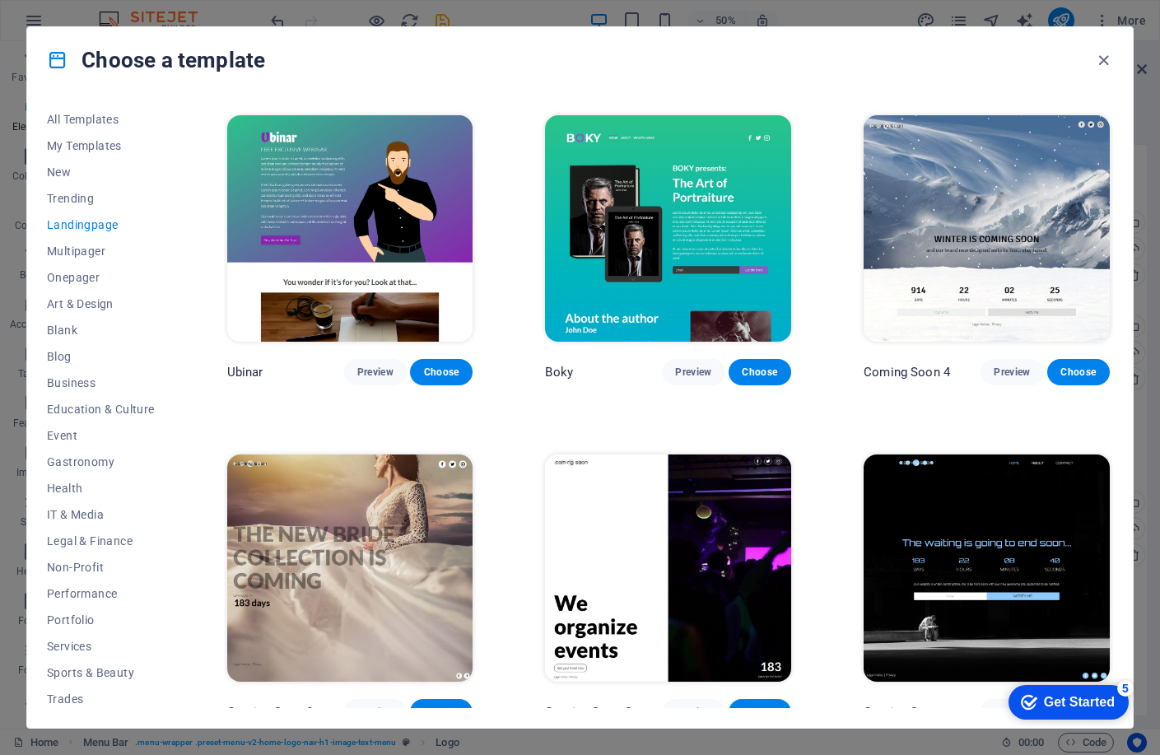
click at [632, 531] on img at bounding box center [668, 568] width 246 height 226
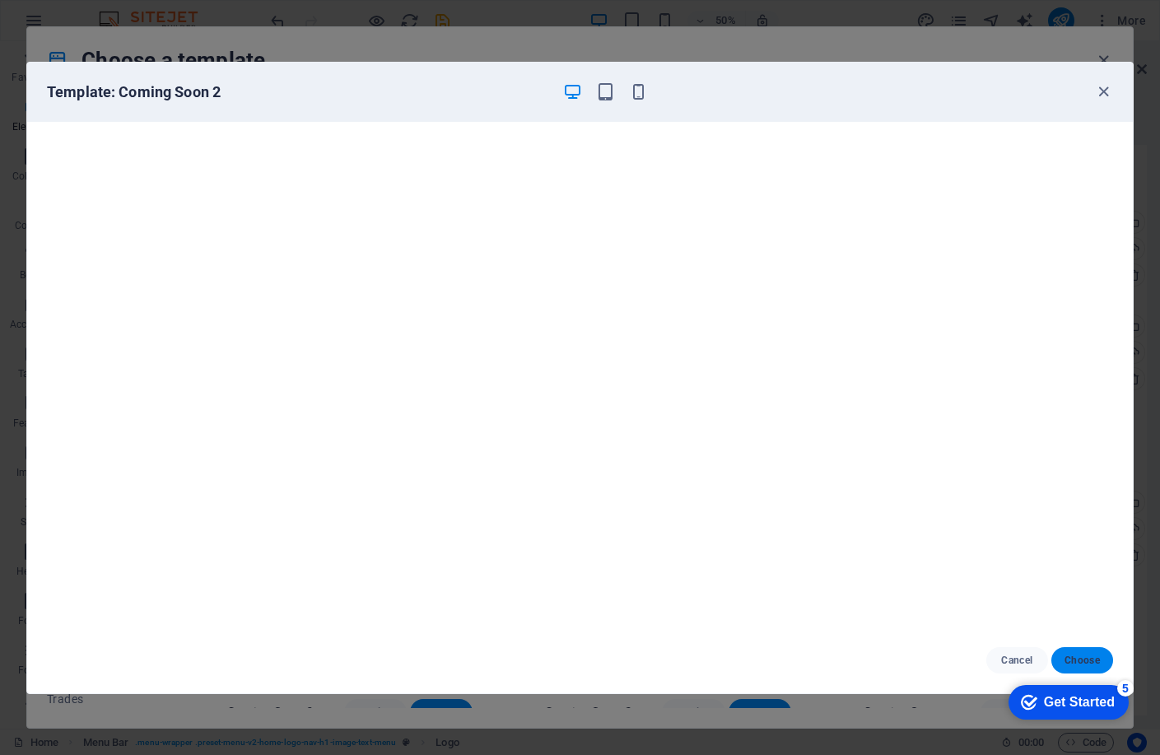
drag, startPoint x: 80, startPoint y: 4, endPoint x: 1082, endPoint y: 660, distance: 1198.0
click at [1082, 660] on span "Choose" at bounding box center [1082, 660] width 35 height 13
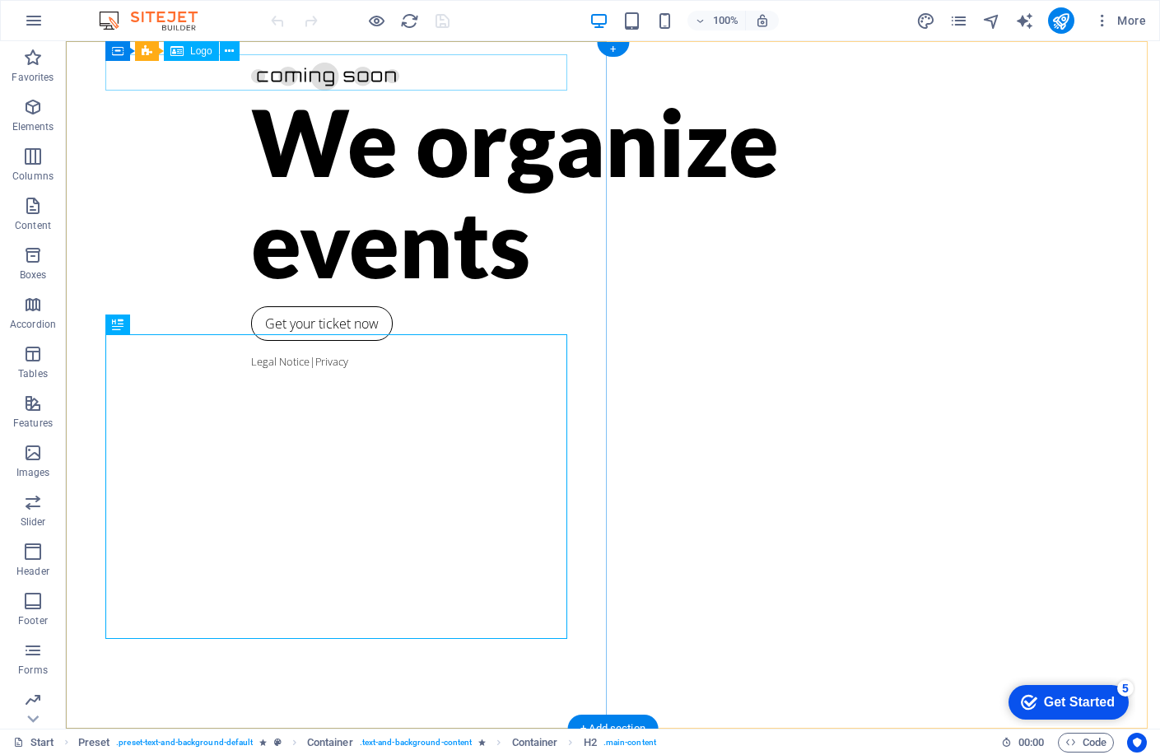
click at [251, 75] on div at bounding box center [613, 72] width 725 height 36
